Goal: Navigation & Orientation: Find specific page/section

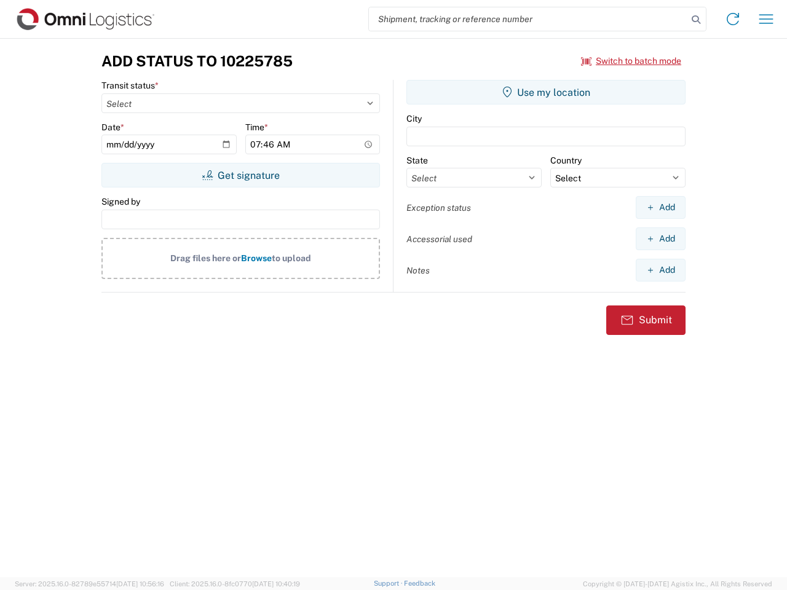
click at [528, 19] on input "search" at bounding box center [528, 18] width 318 height 23
click at [696, 20] on icon at bounding box center [695, 19] width 17 height 17
click at [733, 19] on icon at bounding box center [733, 19] width 20 height 20
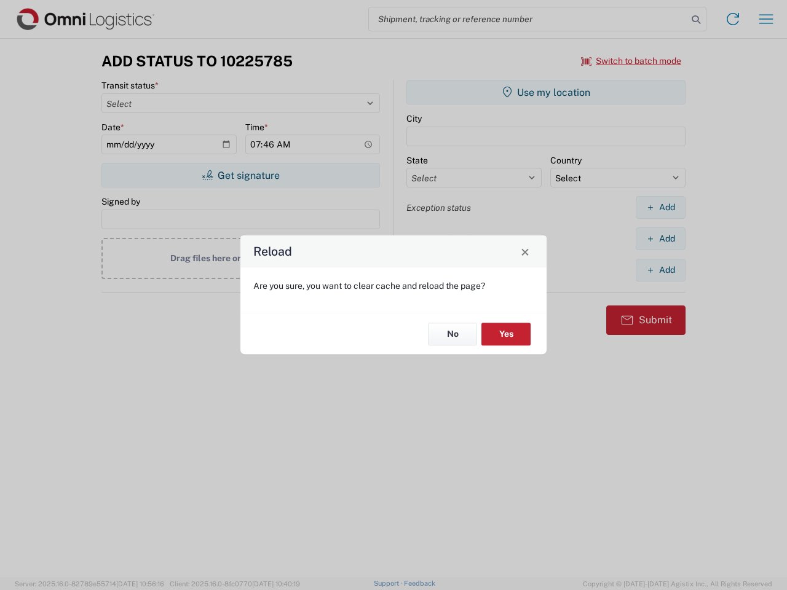
click at [766, 19] on div "Reload Are you sure, you want to clear cache and reload the page? No Yes" at bounding box center [393, 295] width 787 height 590
click at [631, 61] on div "Reload Are you sure, you want to clear cache and reload the page? No Yes" at bounding box center [393, 295] width 787 height 590
click at [240, 175] on div "Reload Are you sure, you want to clear cache and reload the page? No Yes" at bounding box center [393, 295] width 787 height 590
click at [546, 92] on div "Reload Are you sure, you want to clear cache and reload the page? No Yes" at bounding box center [393, 295] width 787 height 590
click at [660, 207] on div "Reload Are you sure, you want to clear cache and reload the page? No Yes" at bounding box center [393, 295] width 787 height 590
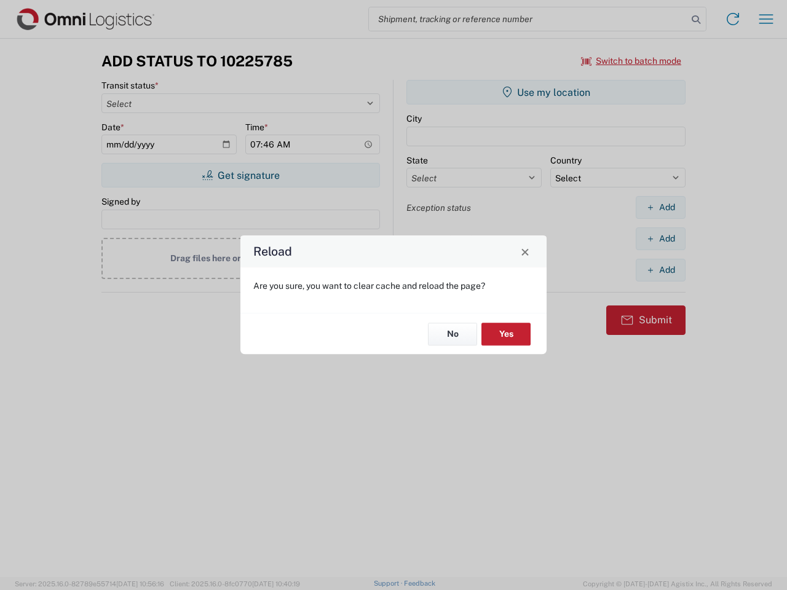
click at [660, 239] on div "Reload Are you sure, you want to clear cache and reload the page? No Yes" at bounding box center [393, 295] width 787 height 590
click at [660, 270] on div "Reload Are you sure, you want to clear cache and reload the page? No Yes" at bounding box center [393, 295] width 787 height 590
